Goal: Task Accomplishment & Management: Use online tool/utility

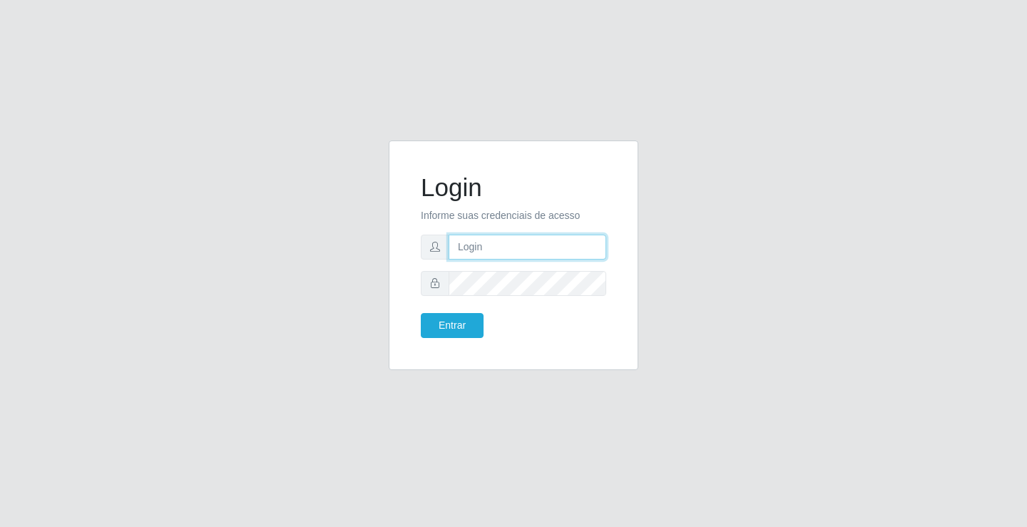
click at [486, 246] on input "text" at bounding box center [527, 247] width 158 height 25
type input "zivaneide@ideal"
click at [421, 313] on button "Entrar" at bounding box center [452, 325] width 63 height 25
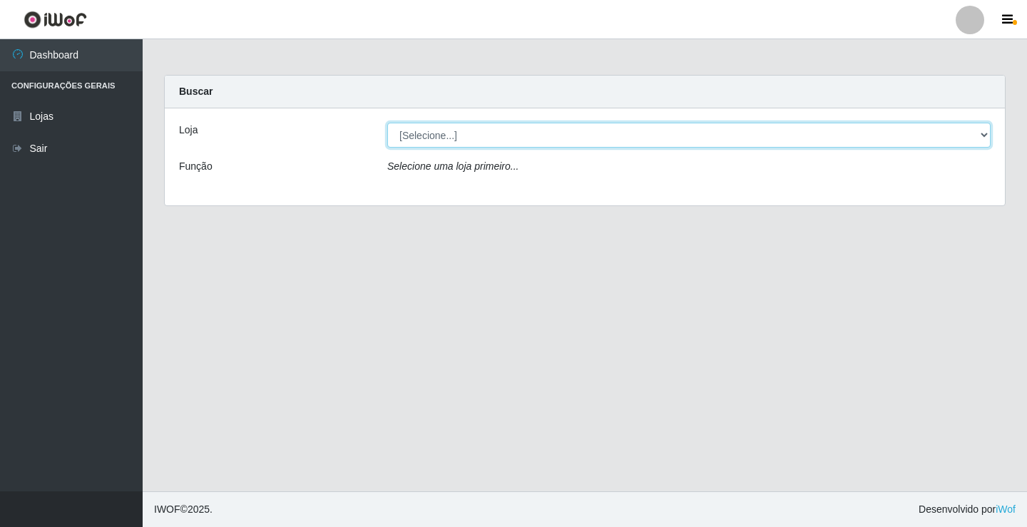
click at [985, 134] on select "[Selecione...] Ideal - Conceição" at bounding box center [688, 135] width 603 height 25
select select "231"
click at [387, 123] on select "[Selecione...] Ideal - Conceição" at bounding box center [688, 135] width 603 height 25
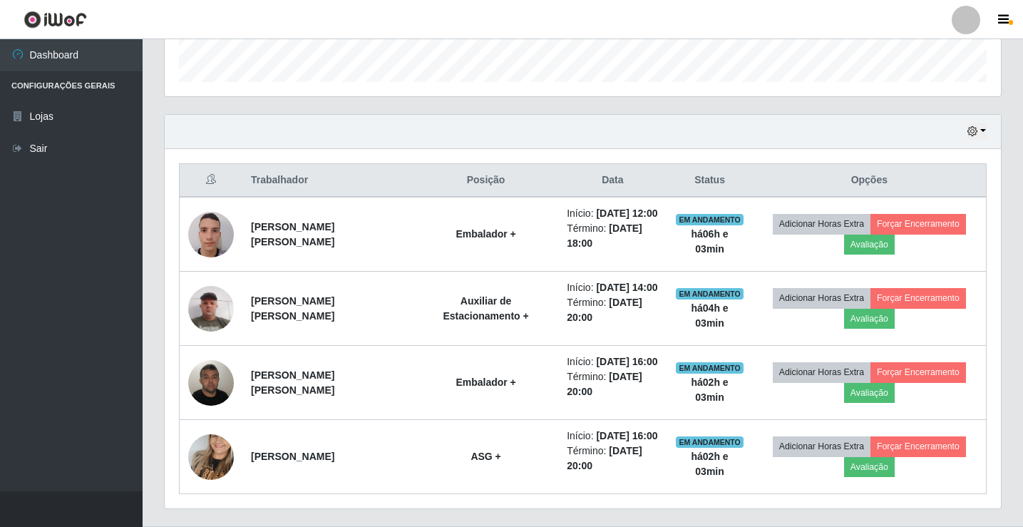
scroll to position [463, 0]
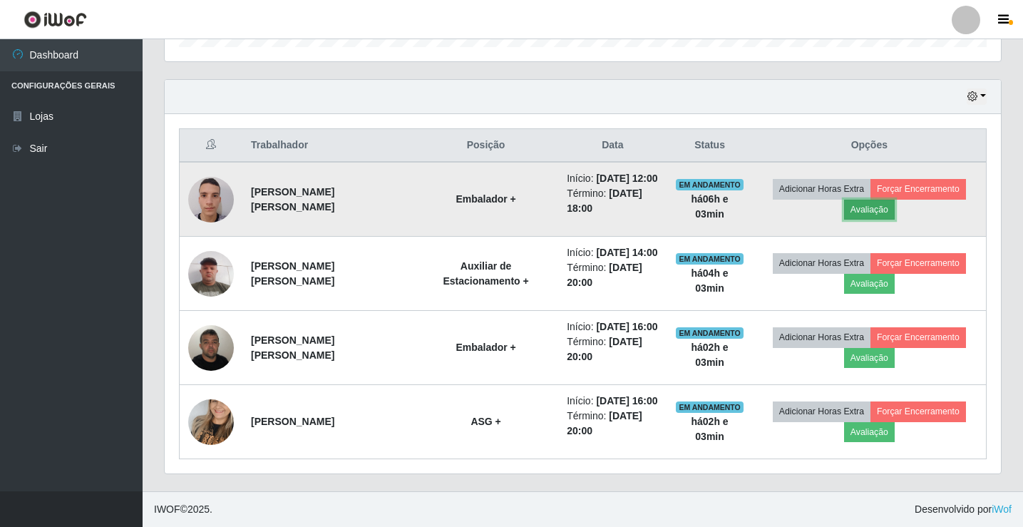
click at [852, 210] on button "Avaliação" at bounding box center [869, 210] width 51 height 20
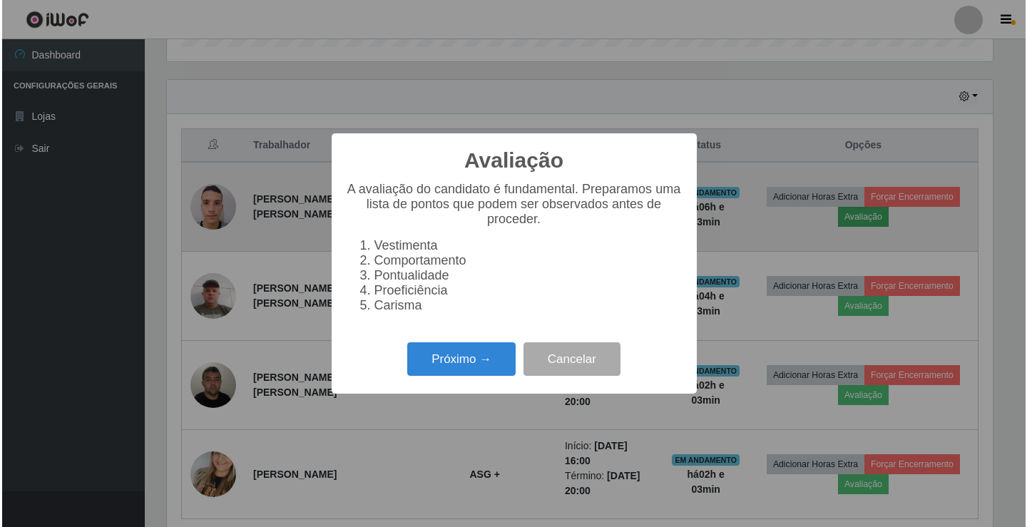
scroll to position [296, 829]
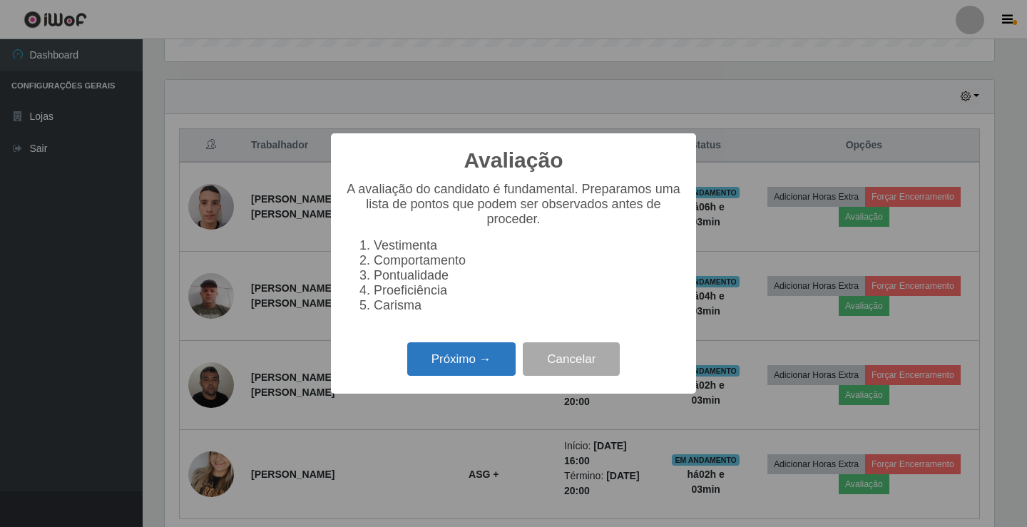
click at [452, 364] on button "Próximo →" at bounding box center [461, 359] width 108 height 34
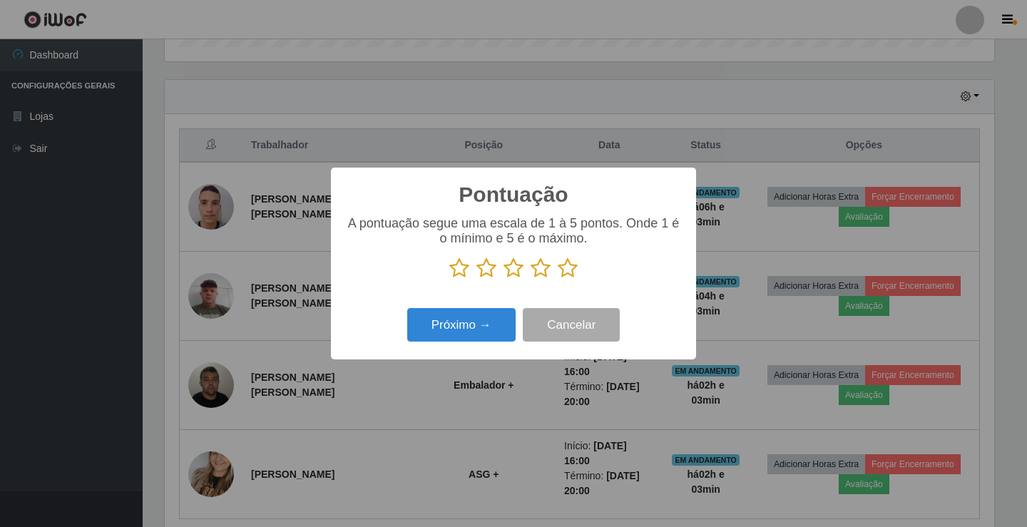
click at [542, 269] on icon at bounding box center [540, 267] width 20 height 21
click at [530, 279] on input "radio" at bounding box center [530, 279] width 0 height 0
click at [501, 322] on button "Próximo →" at bounding box center [461, 325] width 108 height 34
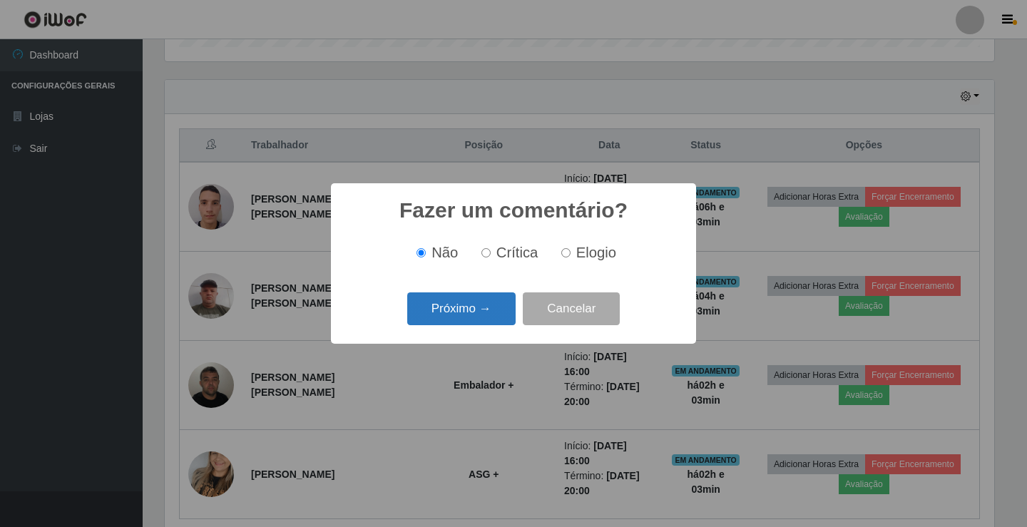
click at [501, 310] on button "Próximo →" at bounding box center [461, 309] width 108 height 34
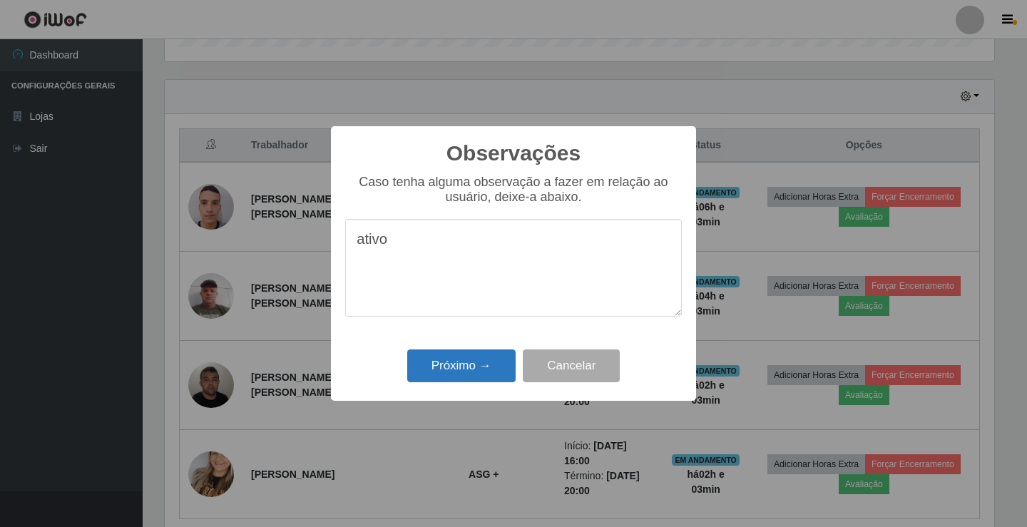
type textarea "ativo"
click at [489, 359] on button "Próximo →" at bounding box center [461, 366] width 108 height 34
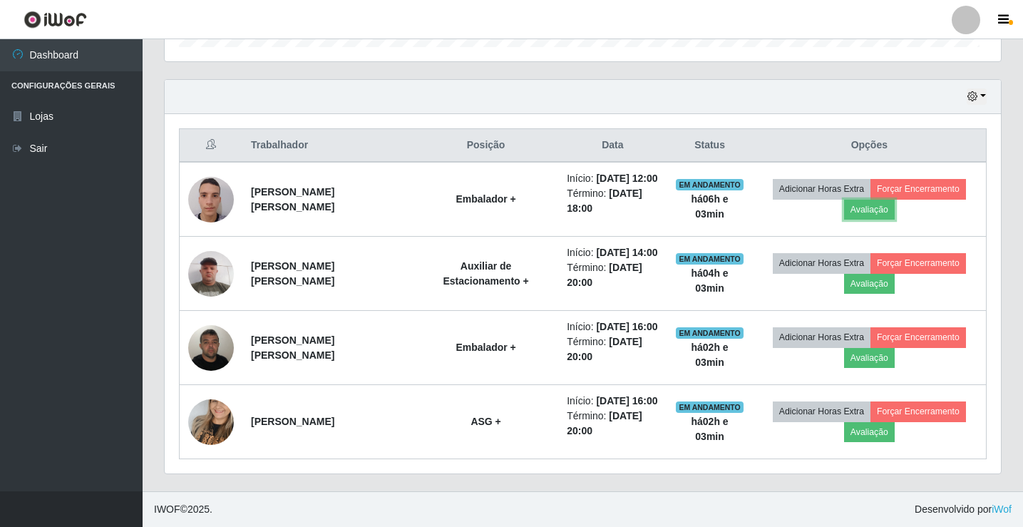
scroll to position [296, 836]
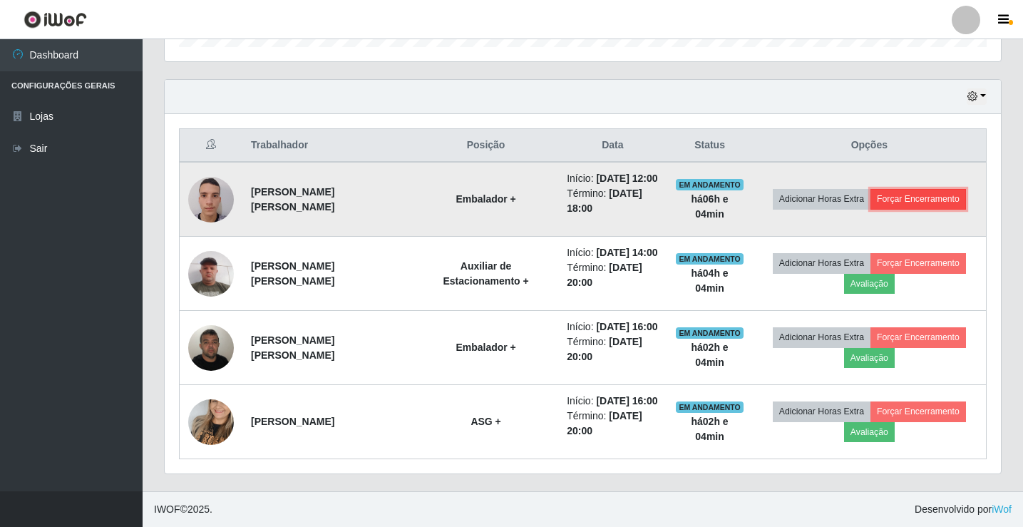
click at [888, 199] on button "Forçar Encerramento" at bounding box center [919, 199] width 96 height 20
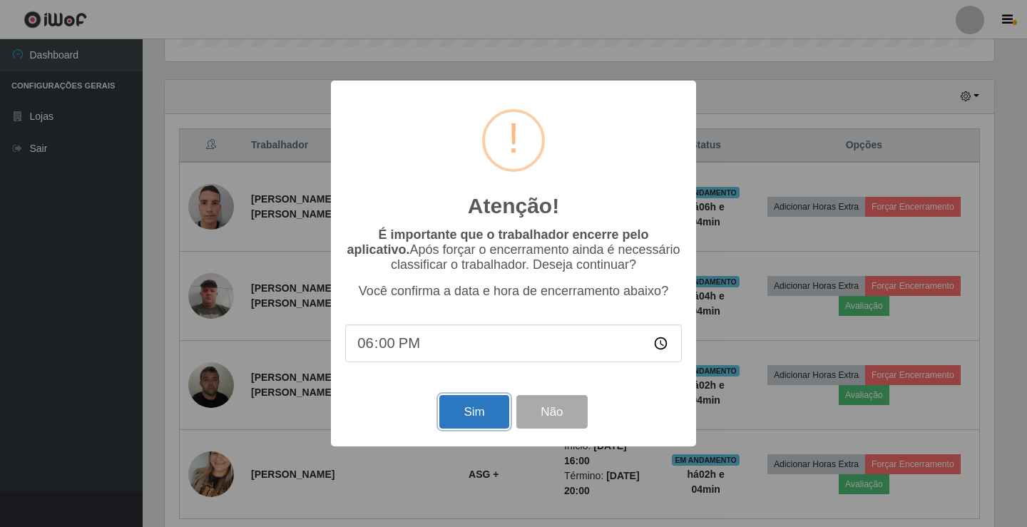
click at [478, 413] on button "Sim" at bounding box center [473, 412] width 69 height 34
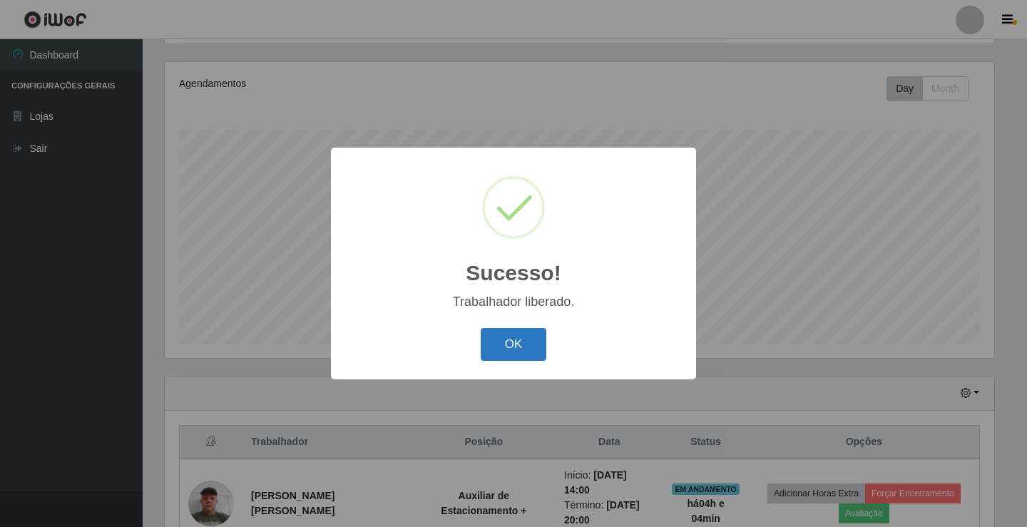
click at [523, 345] on button "OK" at bounding box center [514, 345] width 66 height 34
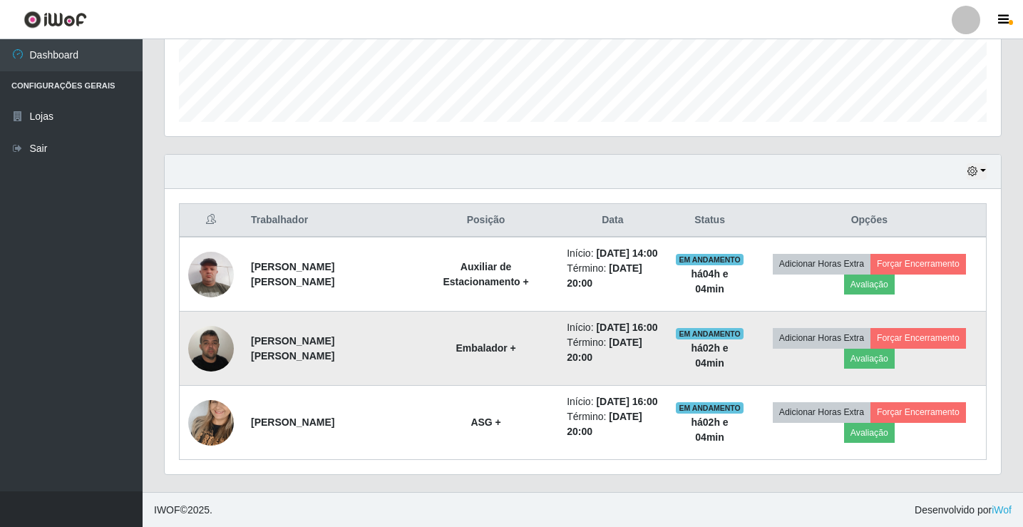
scroll to position [389, 0]
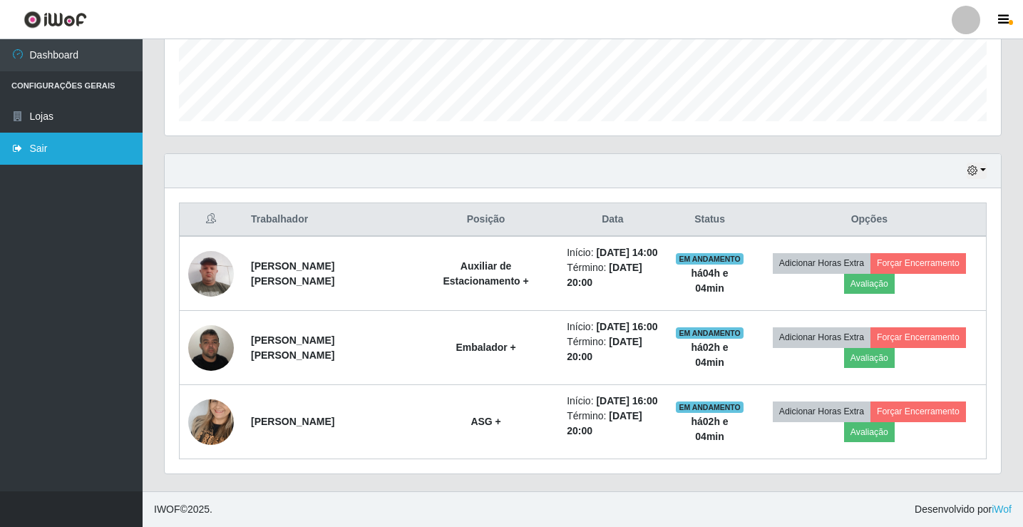
click at [54, 144] on link "Sair" at bounding box center [71, 149] width 143 height 32
